Goal: Find specific page/section: Find specific page/section

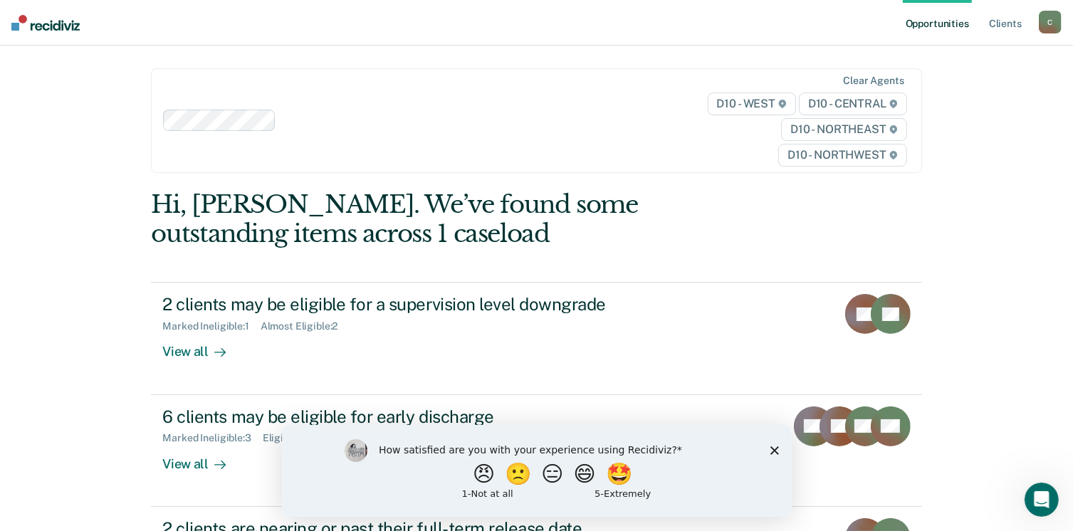
click at [778, 451] on div "How satisfied are you with your experience using Recidiviz? 😠 🙁 😑 😄 🤩 1 - Not a…" at bounding box center [536, 470] width 510 height 92
click at [774, 449] on icon "Close survey" at bounding box center [773, 450] width 9 height 9
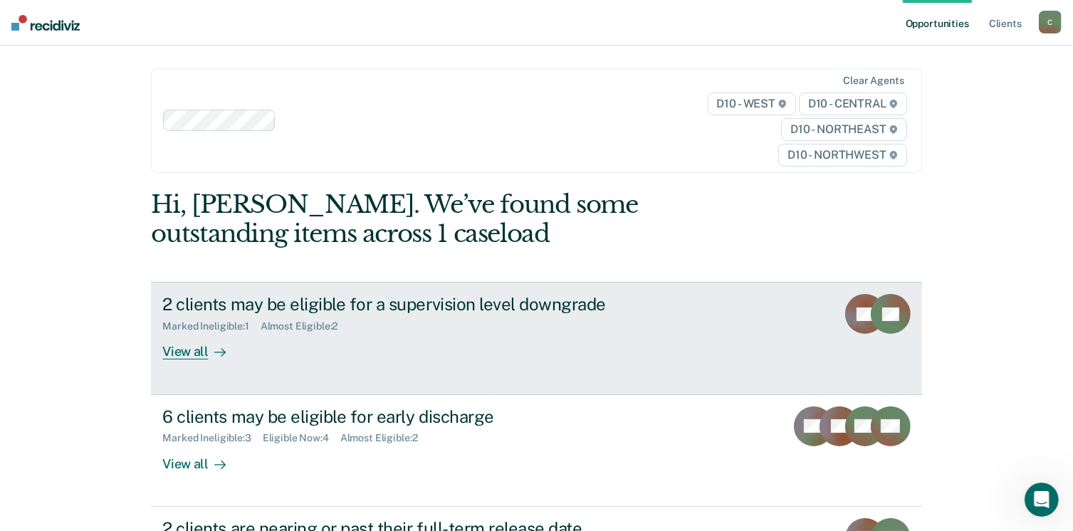
click at [178, 357] on div "View all" at bounding box center [202, 346] width 80 height 28
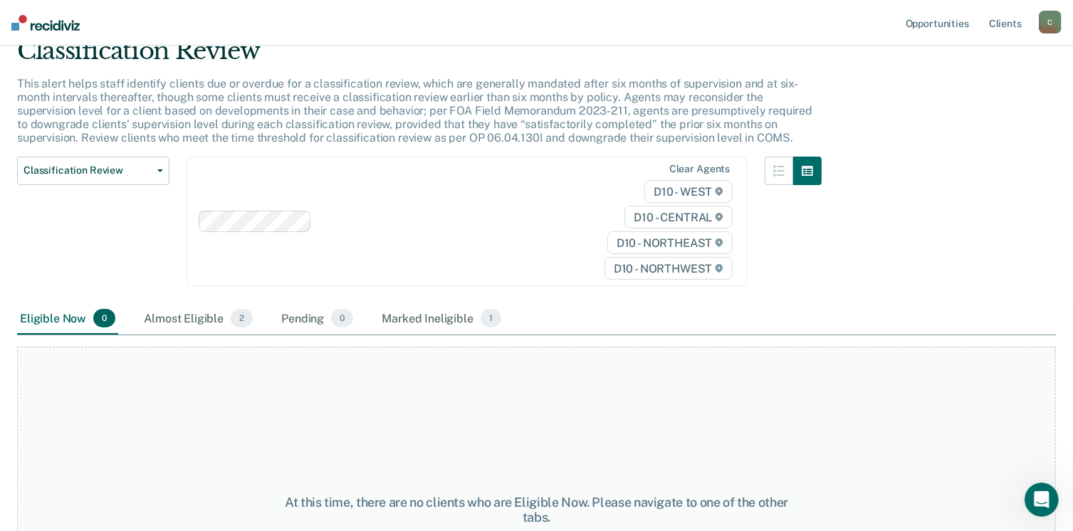
scroll to position [58, 0]
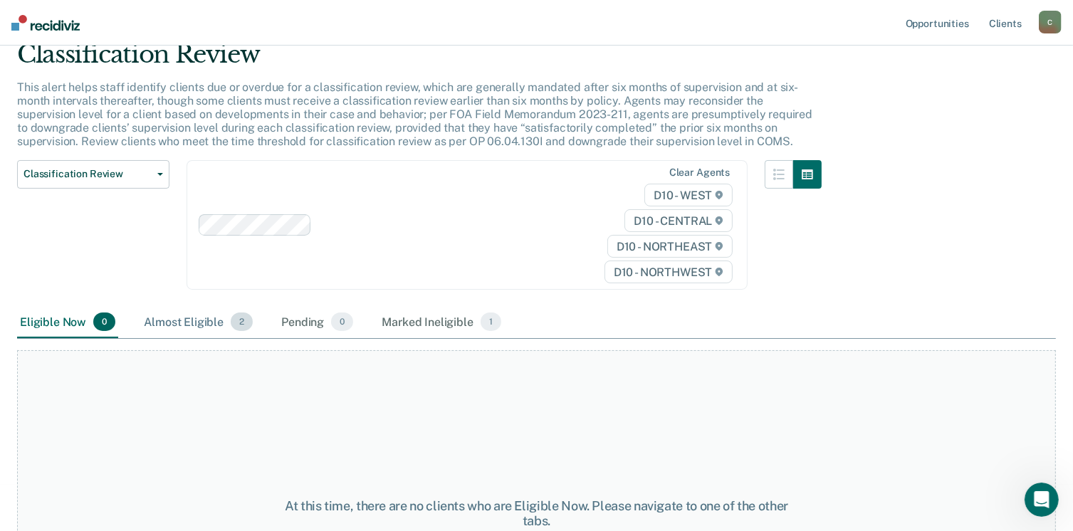
click at [211, 317] on div "Almost Eligible 2" at bounding box center [198, 322] width 115 height 31
